Goal: Task Accomplishment & Management: Use online tool/utility

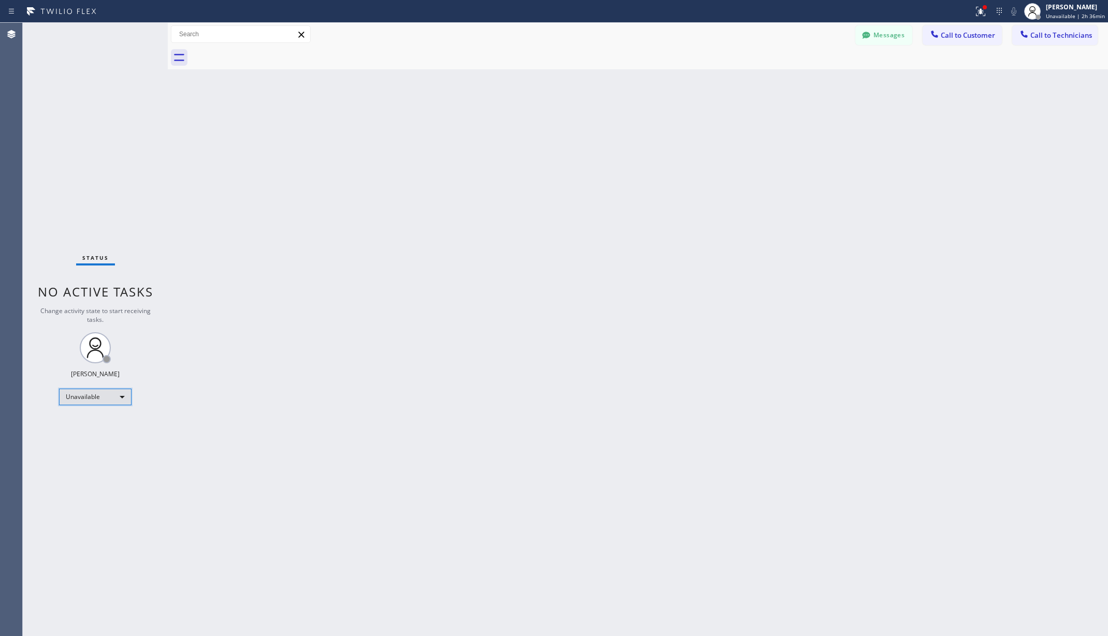
click at [98, 398] on div "Unavailable" at bounding box center [95, 397] width 72 height 17
click at [92, 422] on li "Available" at bounding box center [95, 424] width 70 height 12
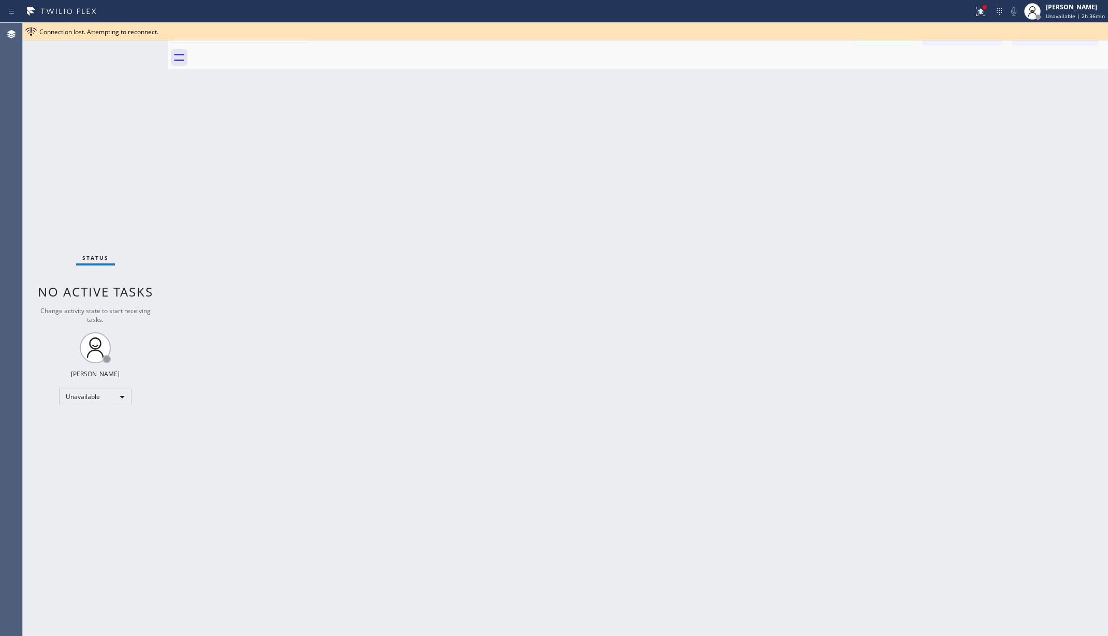
click at [339, 375] on div "Back to Dashboard Change Sender ID Customers Technicians AA [PERSON_NAME] [DATE…" at bounding box center [638, 330] width 940 height 614
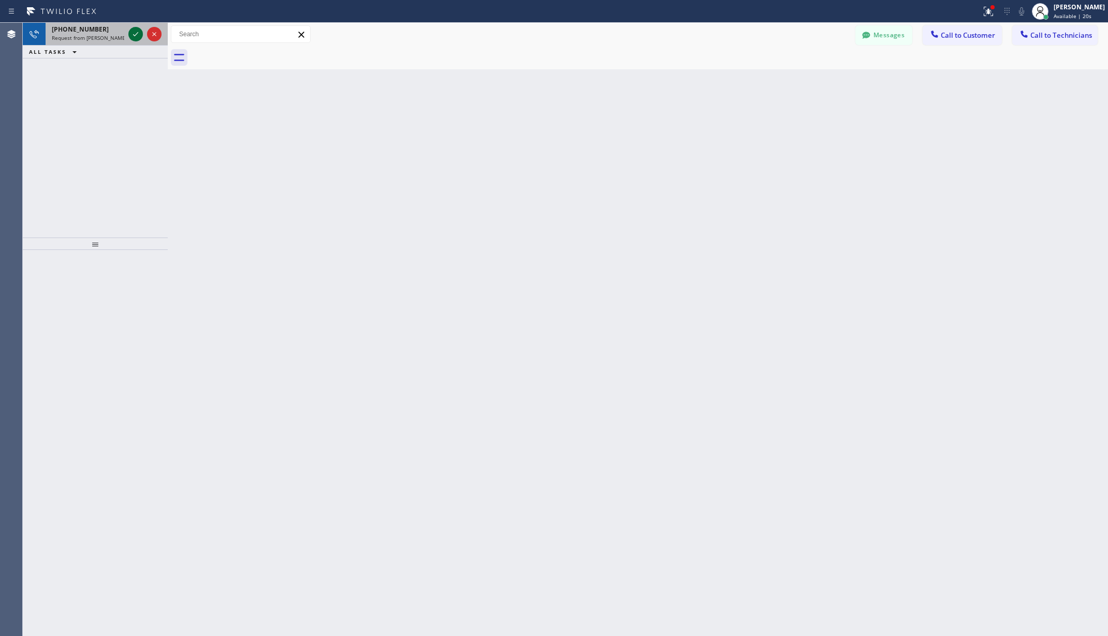
click at [131, 36] on icon at bounding box center [135, 34] width 12 height 12
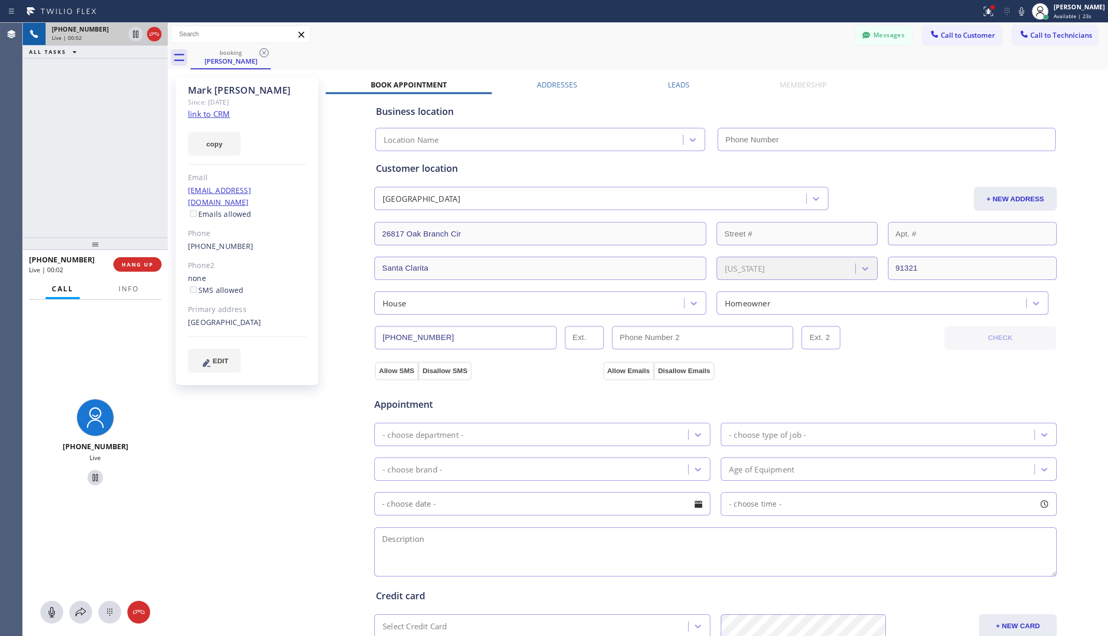
type input "[PHONE_NUMBER]"
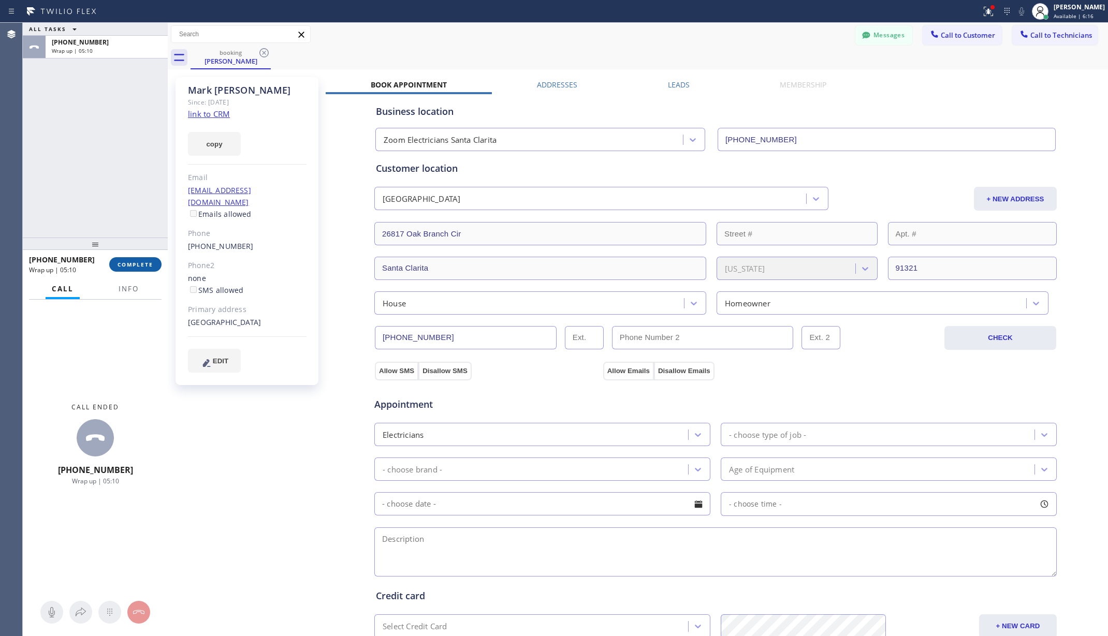
click at [138, 259] on button "COMPLETE" at bounding box center [135, 264] width 52 height 14
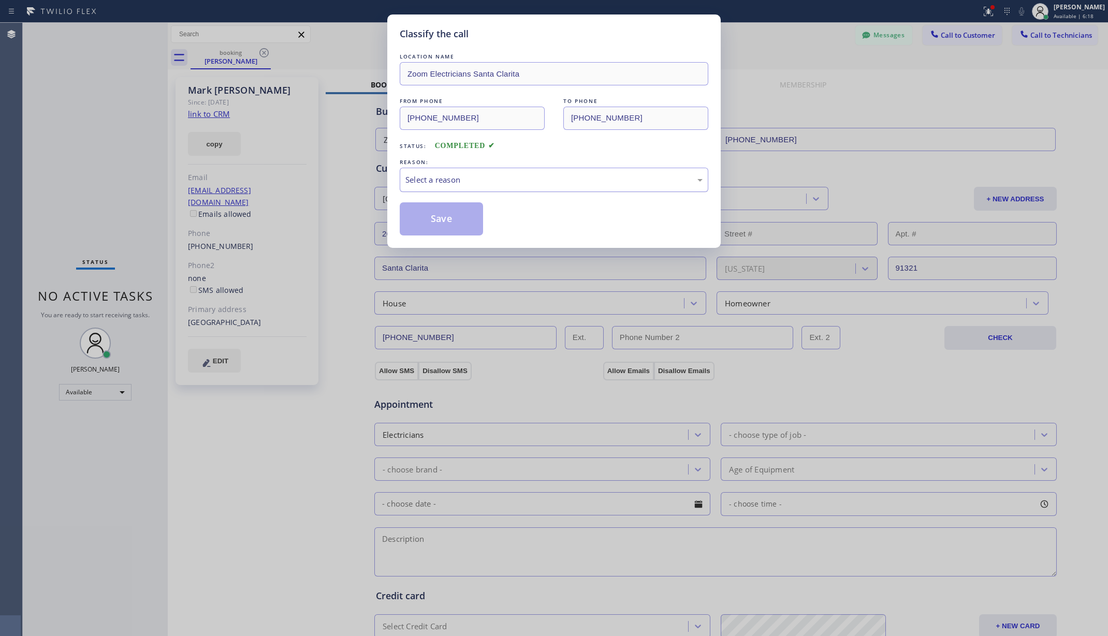
click at [564, 177] on div "Select a reason" at bounding box center [553, 180] width 297 height 12
click at [441, 208] on button "Save" at bounding box center [441, 218] width 83 height 33
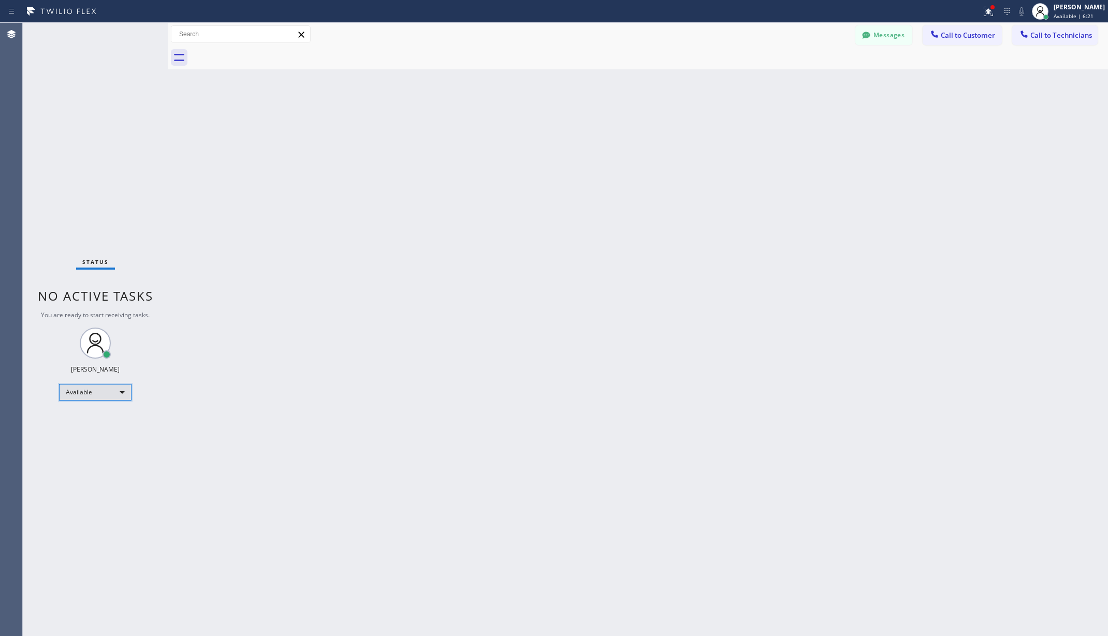
click at [79, 392] on div "Available" at bounding box center [95, 392] width 72 height 17
click at [96, 431] on li "Unavailable" at bounding box center [95, 433] width 70 height 12
click at [328, 388] on div "Back to Dashboard Change Sender ID Customers Technicians AA [PERSON_NAME] [DATE…" at bounding box center [638, 330] width 940 height 614
click at [1087, 9] on div "[PERSON_NAME]" at bounding box center [1079, 7] width 51 height 9
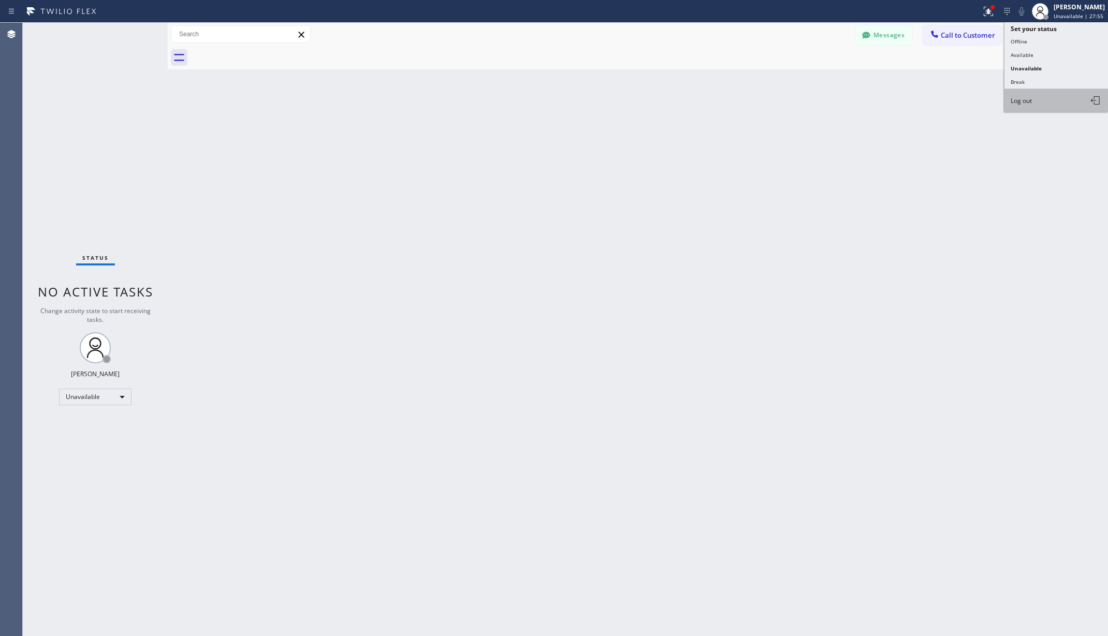
click at [1036, 100] on button "Log out" at bounding box center [1057, 100] width 104 height 23
